Goal: Contribute content

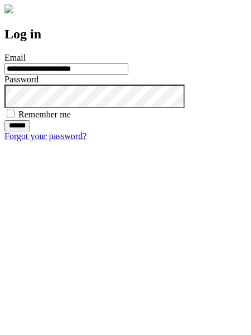
type input "**********"
click at [30, 131] on input "******" at bounding box center [17, 125] width 26 height 11
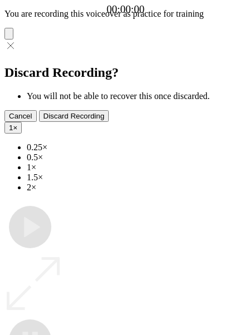
type input "**********"
